Goal: Information Seeking & Learning: Learn about a topic

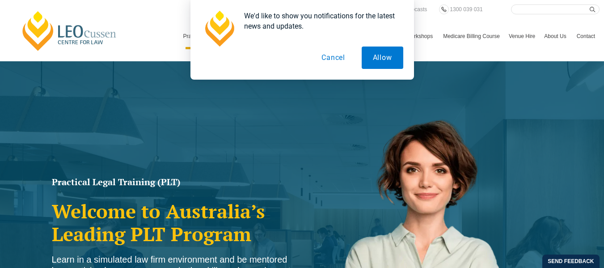
click at [328, 53] on button "Cancel" at bounding box center [333, 58] width 46 height 22
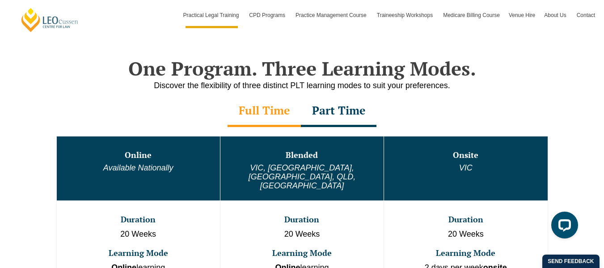
scroll to position [394, 0]
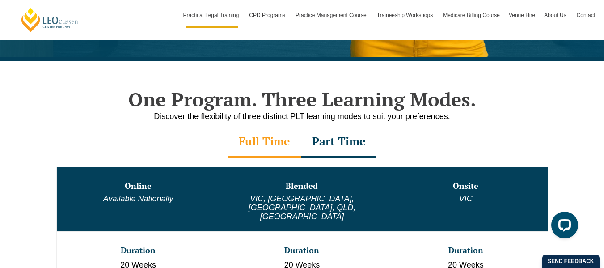
click at [333, 146] on div "Part Time" at bounding box center [339, 142] width 76 height 31
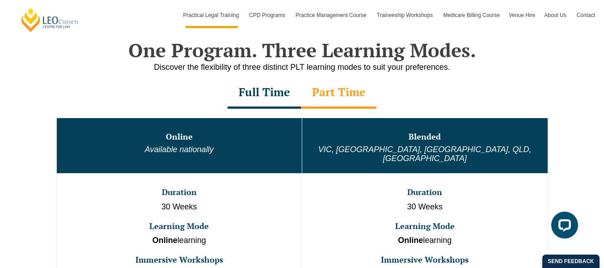
scroll to position [483, 0]
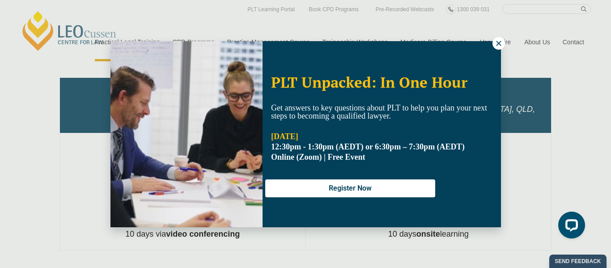
click at [499, 43] on icon at bounding box center [498, 43] width 5 height 5
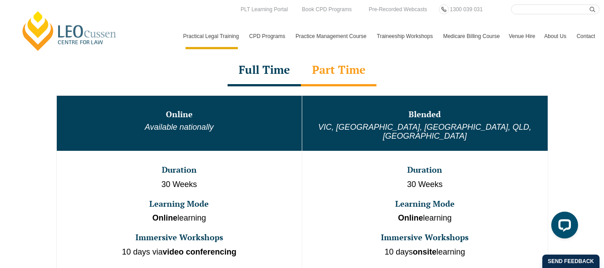
scroll to position [447, 0]
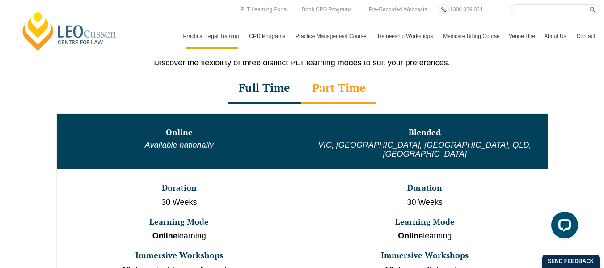
click at [271, 89] on div "Full Time" at bounding box center [264, 88] width 73 height 31
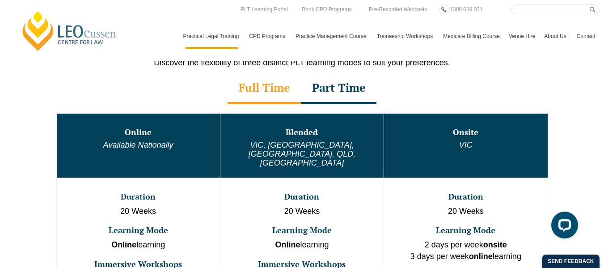
click at [331, 89] on div "Part Time" at bounding box center [339, 88] width 76 height 31
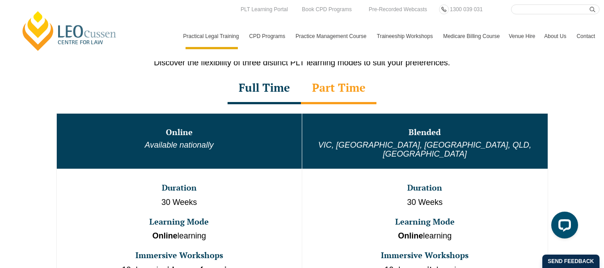
click at [262, 87] on div "Full Time" at bounding box center [264, 88] width 73 height 31
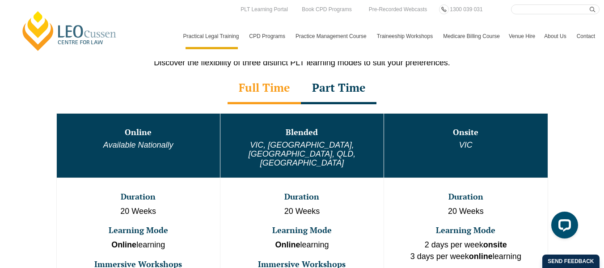
click at [309, 90] on div "Part Time" at bounding box center [339, 88] width 76 height 31
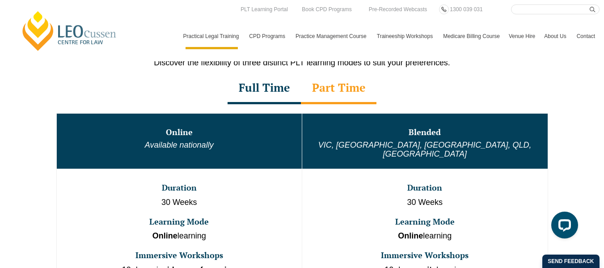
click at [254, 92] on div "Full Time" at bounding box center [264, 88] width 73 height 31
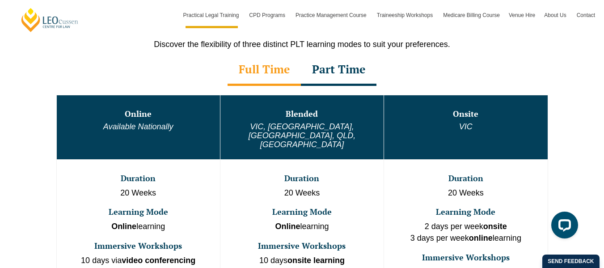
scroll to position [465, 0]
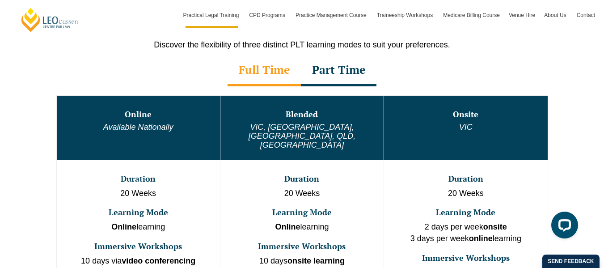
click at [357, 72] on div "Part Time" at bounding box center [339, 70] width 76 height 31
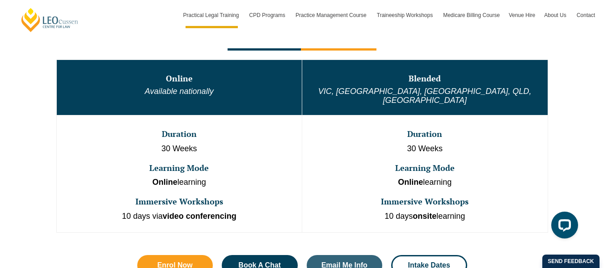
scroll to position [483, 0]
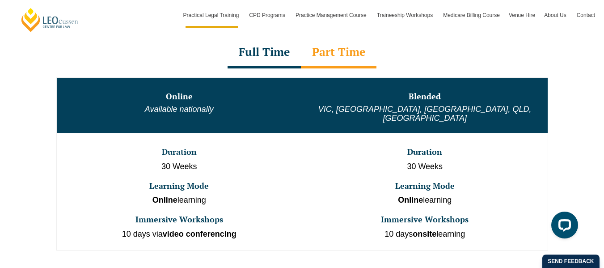
click at [264, 48] on div "Full Time" at bounding box center [264, 52] width 73 height 31
